Goal: Information Seeking & Learning: Understand process/instructions

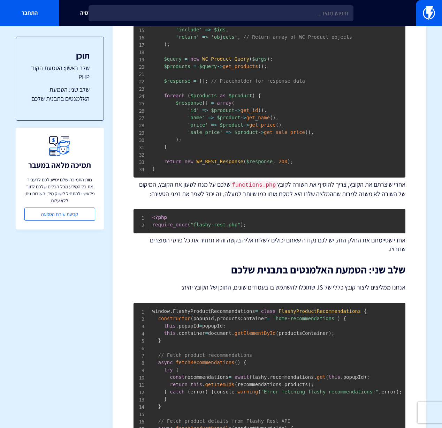
scroll to position [313, 0]
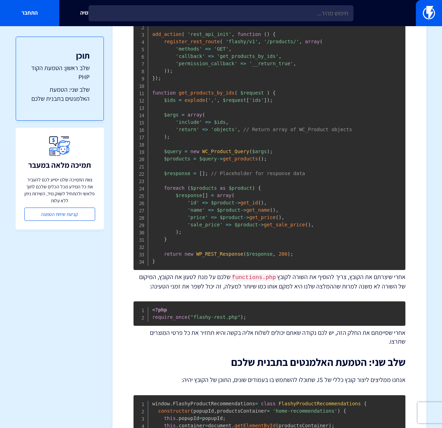
click at [209, 88] on pre "<?php add_action ( 'rest_api_init' , function ( ) { register_rest_route ( 'flas…" at bounding box center [270, 140] width 272 height 259
click at [209, 91] on span "get_products_by_ids" at bounding box center [207, 93] width 56 height 6
copy span "get_products_by_ids"
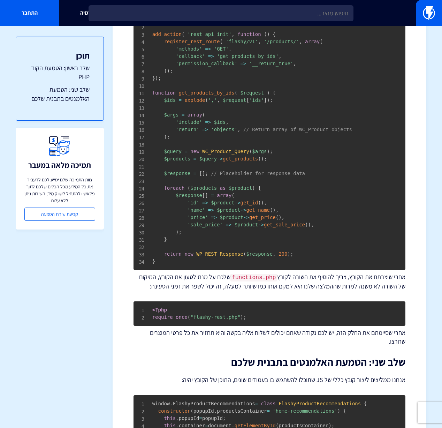
scroll to position [294, 0]
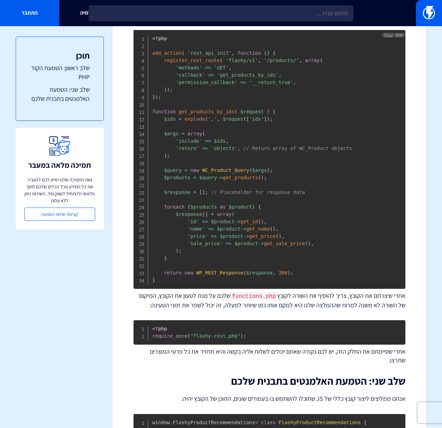
click at [165, 55] on span "add_action" at bounding box center [166, 53] width 29 height 6
click at [219, 54] on span "'rest_api_init'" at bounding box center [210, 53] width 44 height 6
copy span "rest_api_init"
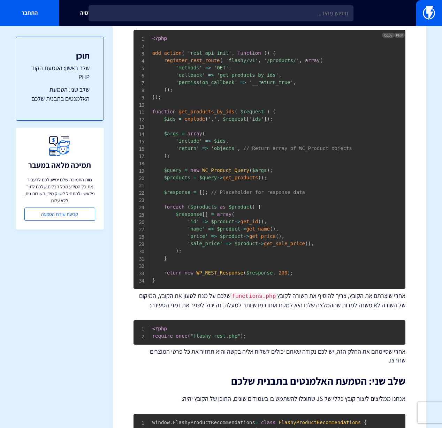
click at [212, 111] on span "get_products_by_ids" at bounding box center [207, 112] width 56 height 6
click at [293, 243] on span "get_sale_price" at bounding box center [284, 244] width 41 height 6
drag, startPoint x: 293, startPoint y: 243, endPoint x: 190, endPoint y: 251, distance: 103.2
click at [293, 243] on span "get_sale_price" at bounding box center [284, 244] width 41 height 6
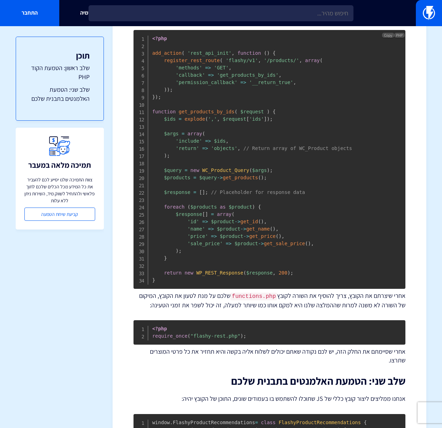
click at [186, 251] on pre "<?php add_action ( 'rest_api_init' , function ( ) { register_rest_route ( 'flas…" at bounding box center [270, 159] width 272 height 259
click at [226, 271] on span "WP_REST_Response" at bounding box center [219, 273] width 47 height 6
drag, startPoint x: 226, startPoint y: 271, endPoint x: 232, endPoint y: 271, distance: 6.3
click at [227, 271] on span "WP_REST_Response" at bounding box center [219, 273] width 47 height 6
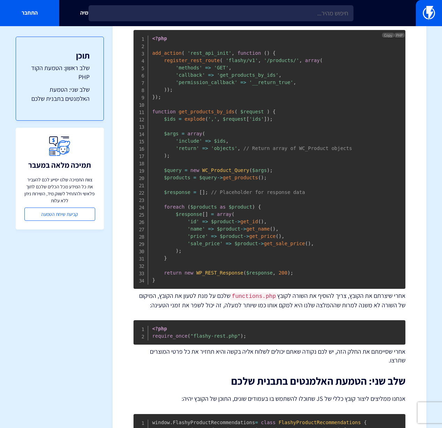
drag, startPoint x: 259, startPoint y: 271, endPoint x: 288, endPoint y: 305, distance: 45.2
click at [259, 271] on span "$response" at bounding box center [259, 273] width 26 height 6
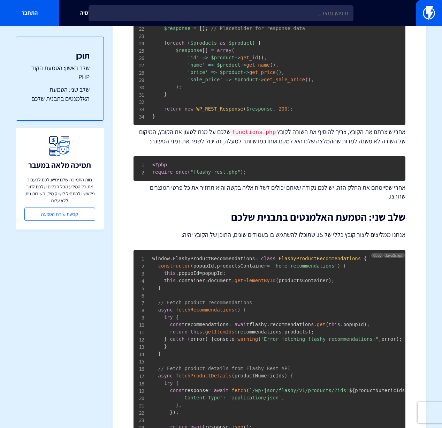
scroll to position [460, 0]
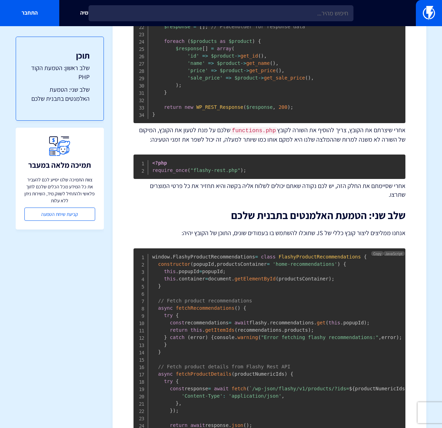
click at [246, 386] on span "fetch" at bounding box center [239, 389] width 15 height 6
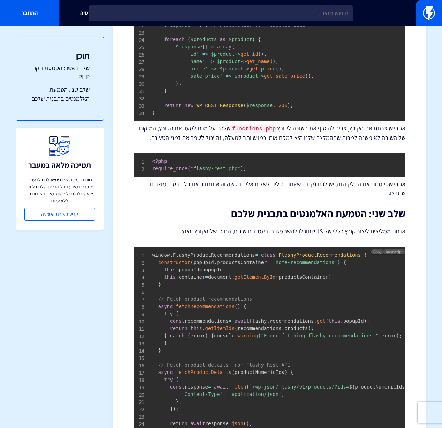
click at [207, 371] on span "fetchProductDetails" at bounding box center [204, 372] width 56 height 6
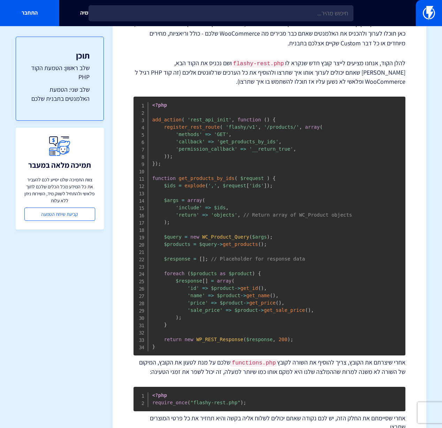
scroll to position [227, 0]
